Goal: Task Accomplishment & Management: Manage account settings

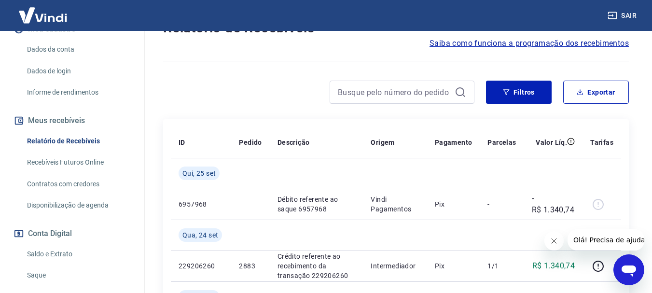
scroll to position [193, 0]
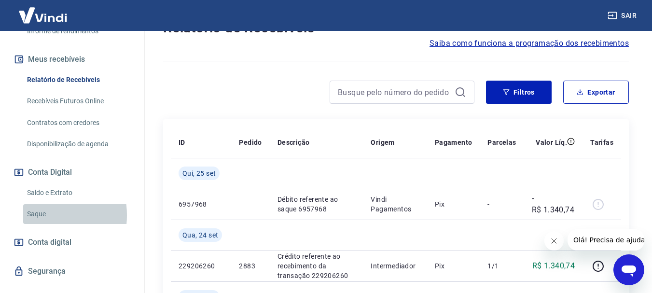
click at [36, 215] on link "Saque" at bounding box center [78, 214] width 110 height 20
